Goal: Book appointment/travel/reservation

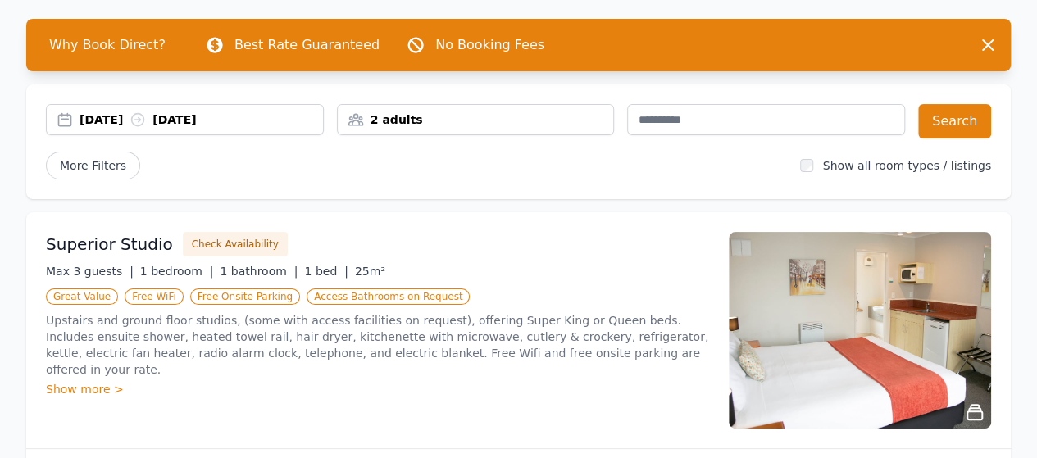
scroll to position [82, 0]
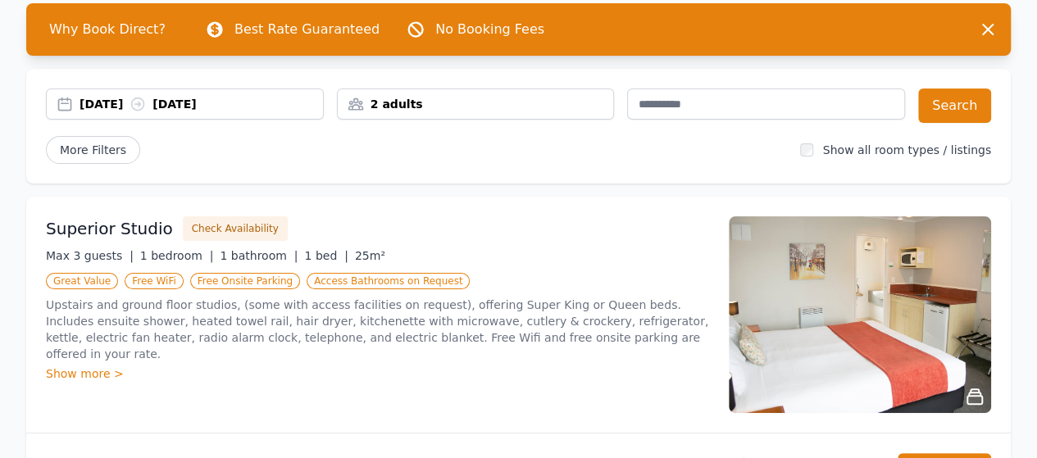
click at [189, 78] on div "[DATE] [DATE] 2 adults Search More Filters Show all room types / listings" at bounding box center [518, 126] width 985 height 115
click at [103, 112] on div "[DATE] [DATE]" at bounding box center [185, 104] width 278 height 31
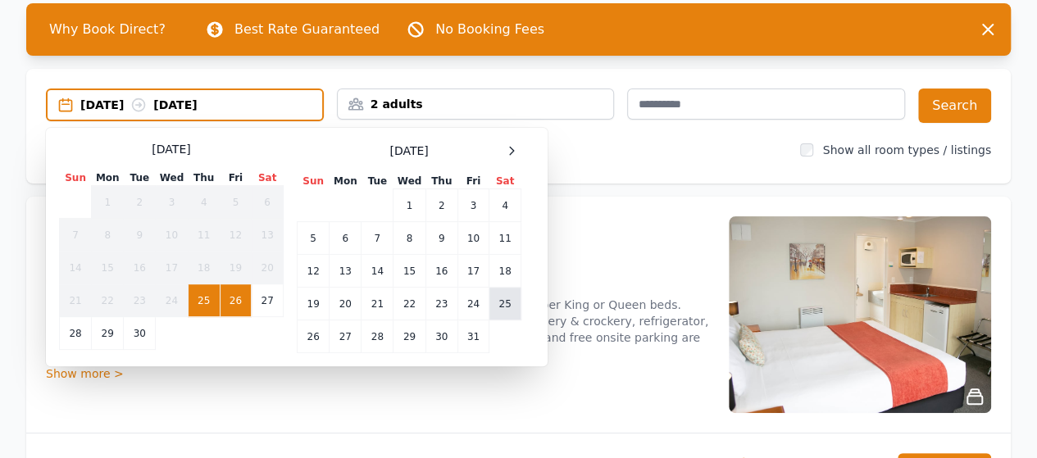
click at [497, 302] on td "25" at bounding box center [505, 304] width 32 height 33
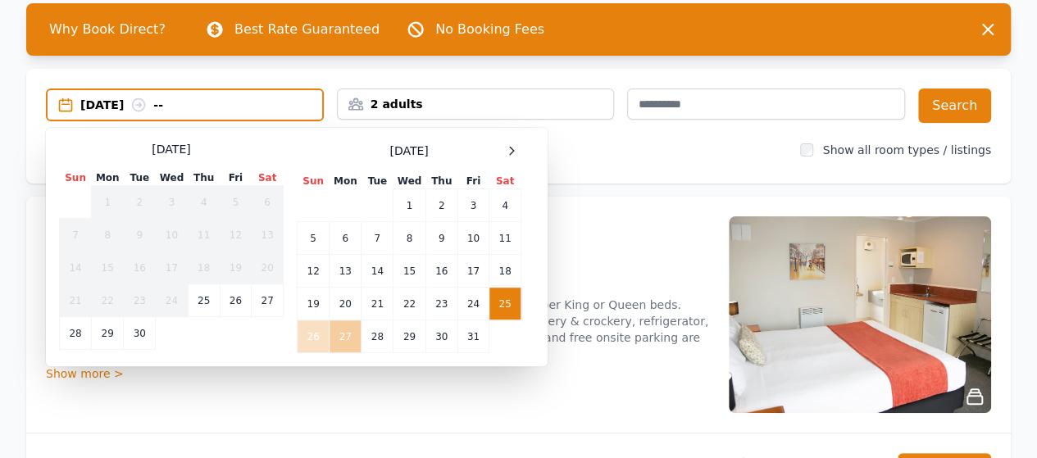
click at [357, 336] on td "27" at bounding box center [346, 337] width 32 height 33
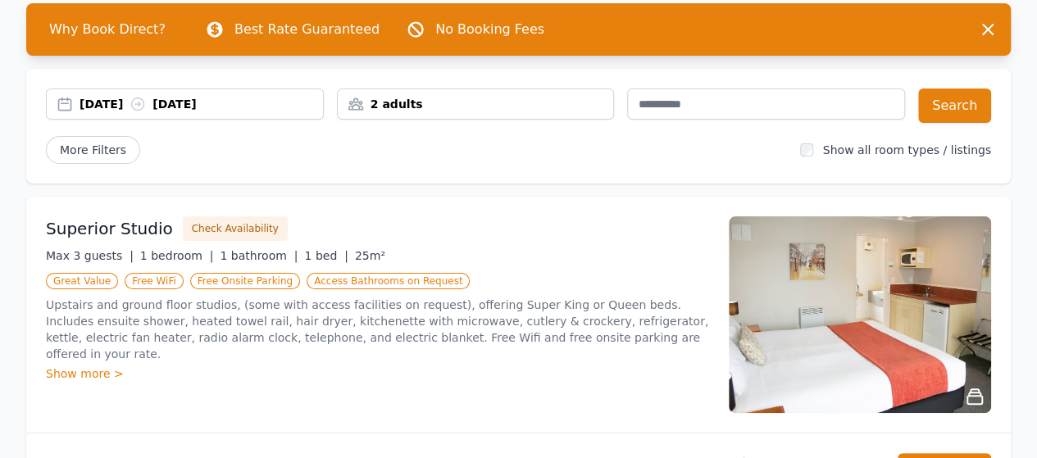
click at [437, 83] on div "[DATE] [DATE] 2 adults Search More Filters Show all room types / listings" at bounding box center [518, 126] width 985 height 115
click at [432, 102] on div "2 adults" at bounding box center [476, 104] width 276 height 16
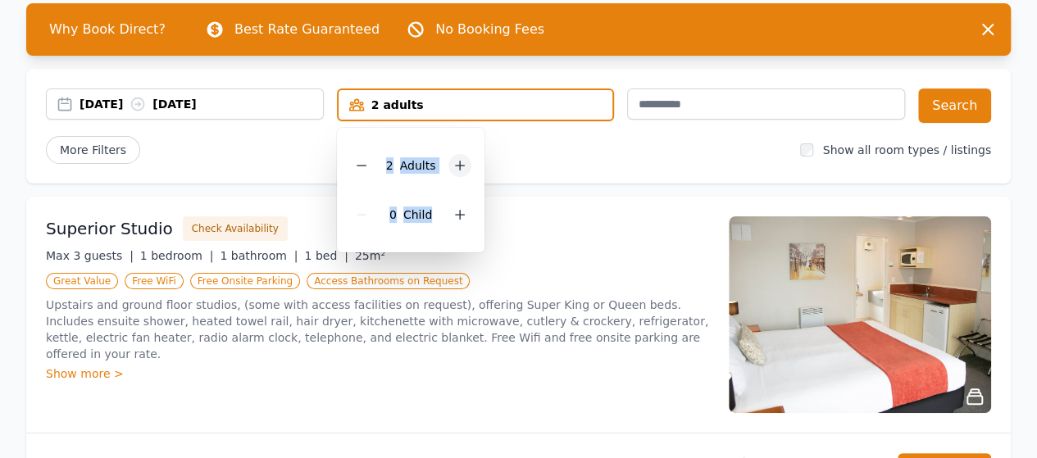
click at [461, 164] on icon at bounding box center [459, 165] width 13 height 13
click at [362, 161] on icon at bounding box center [361, 165] width 13 height 13
click at [461, 215] on icon at bounding box center [460, 215] width 9 height 9
click at [636, 218] on div "Superior Studio Check Availability" at bounding box center [377, 228] width 663 height 25
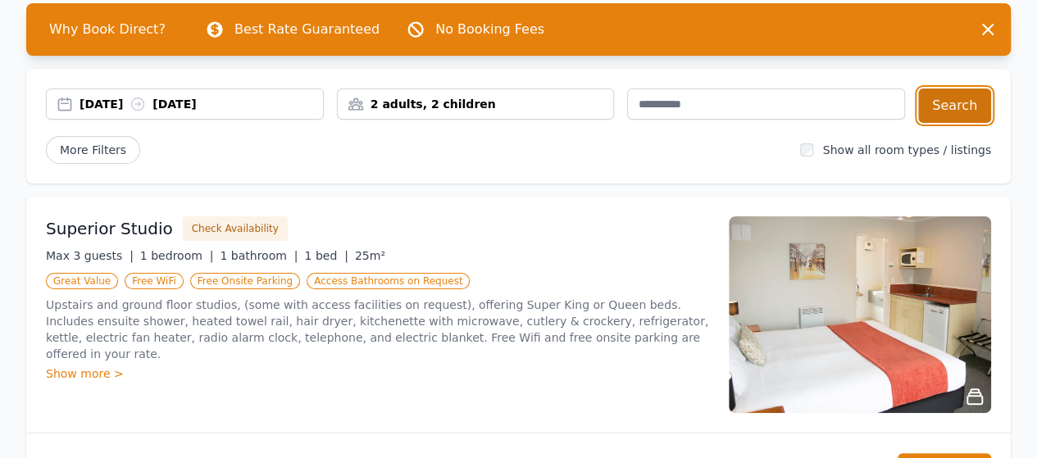
click at [970, 98] on button "Search" at bounding box center [954, 106] width 73 height 34
